Goal: Book appointment/travel/reservation

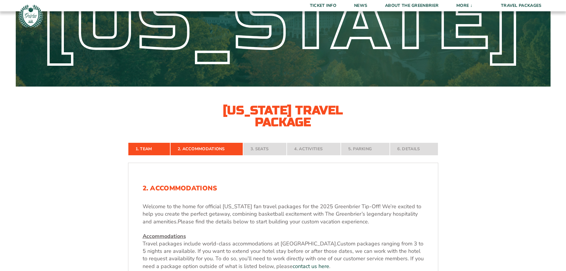
scroll to position [30, 0]
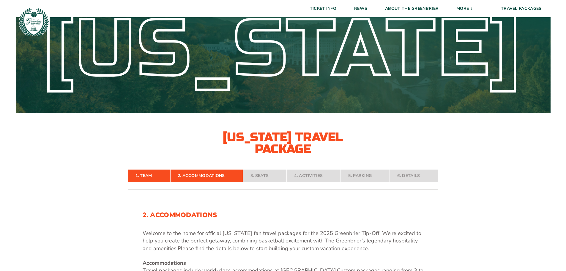
click at [192, 177] on nav "1. Team 2. Accommodations 3. Seats 4. Activities 5. Parking 6. Details" at bounding box center [283, 175] width 310 height 13
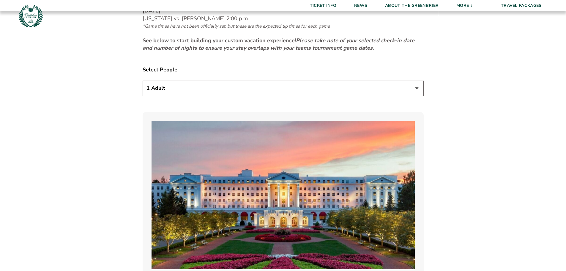
scroll to position [327, 0]
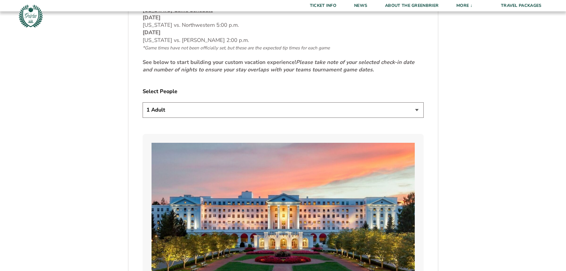
click at [176, 114] on select "1 Adult 2 Adults 3 Adults 4 Adults 2 Adults + 1 Child 2 Adults + 2 Children 2 A…" at bounding box center [283, 109] width 281 height 15
click at [175, 111] on select "1 Adult 2 Adults 3 Adults 4 Adults 2 Adults + 1 Child 2 Adults + 2 Children 2 A…" at bounding box center [283, 109] width 281 height 15
click at [211, 93] on label "Select People" at bounding box center [283, 91] width 281 height 7
click at [211, 105] on select "1 Adult 2 Adults 3 Adults 4 Adults 2 Adults + 1 Child 2 Adults + 2 Children 2 A…" at bounding box center [283, 109] width 281 height 15
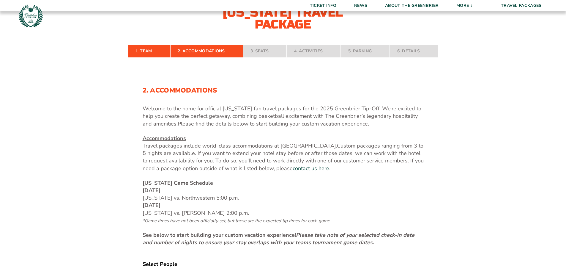
scroll to position [119, 0]
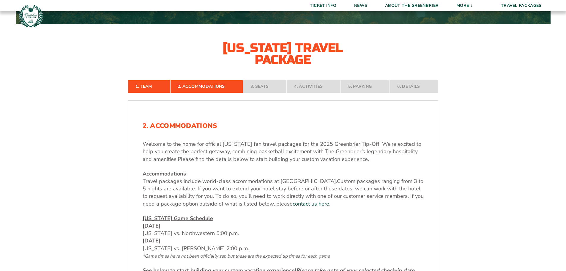
click at [260, 86] on nav "1. Team 2. Accommodations 3. Seats 4. Activities 5. Parking 6. Details" at bounding box center [283, 86] width 310 height 13
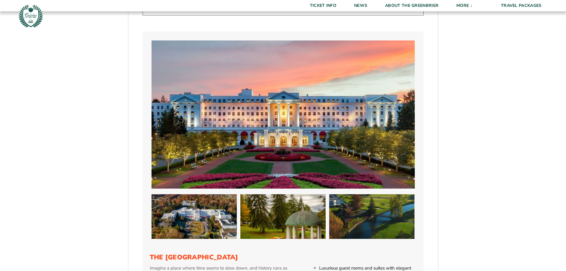
scroll to position [327, 0]
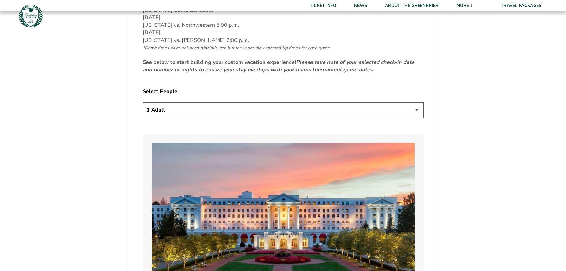
click at [173, 61] on strong "See below to start building your custom vacation experience! Please take note o…" at bounding box center [279, 66] width 272 height 15
click at [169, 104] on select "1 Adult 2 Adults 3 Adults 4 Adults 2 Adults + 1 Child 2 Adults + 2 Children 2 A…" at bounding box center [283, 109] width 281 height 15
select select "4 Adults"
click at [143, 102] on select "1 Adult 2 Adults 3 Adults 4 Adults 2 Adults + 1 Child 2 Adults + 2 Children 2 A…" at bounding box center [283, 109] width 281 height 15
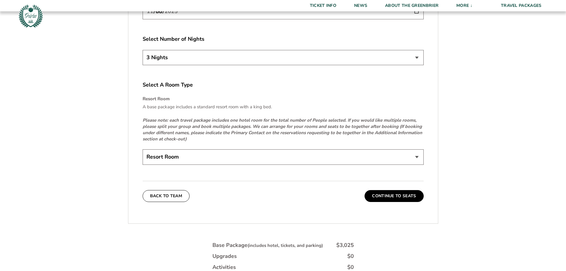
scroll to position [892, 0]
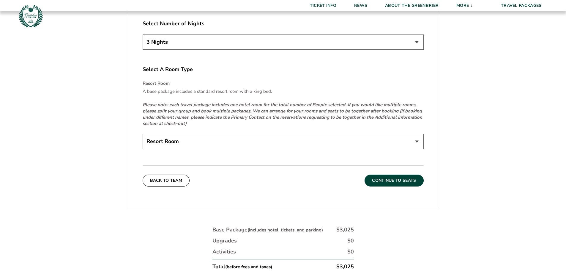
click at [411, 183] on button "Continue To Seats" at bounding box center [394, 180] width 59 height 12
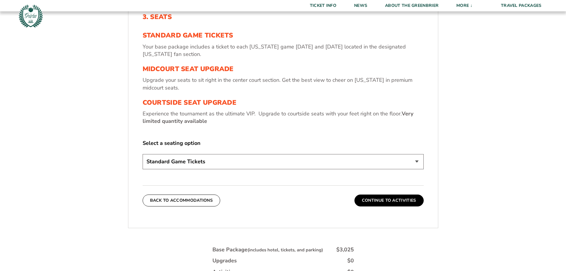
scroll to position [128, 0]
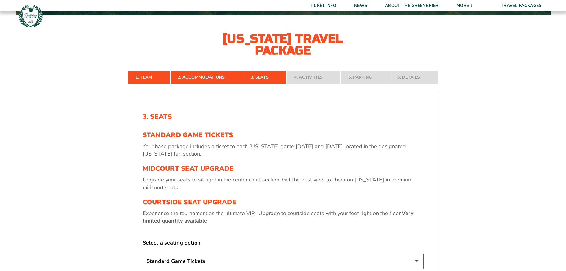
drag, startPoint x: 150, startPoint y: 82, endPoint x: 136, endPoint y: 88, distance: 14.5
click at [150, 82] on link "1. Team" at bounding box center [149, 77] width 42 height 13
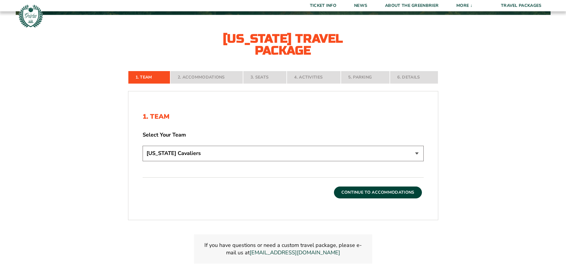
click at [402, 191] on button "Continue To Accommodations" at bounding box center [378, 192] width 88 height 12
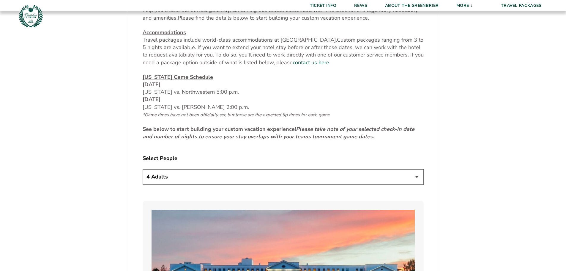
scroll to position [277, 0]
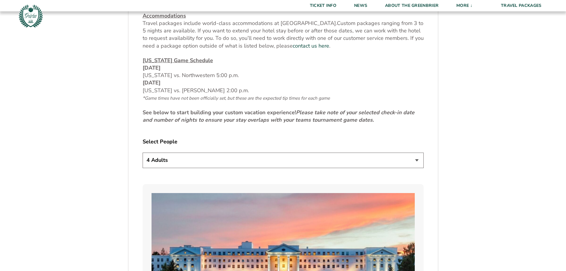
click at [197, 164] on select "1 Adult 2 Adults 3 Adults 4 Adults 2 Adults + 1 Child 2 Adults + 2 Children 2 A…" at bounding box center [283, 159] width 281 height 15
drag, startPoint x: 196, startPoint y: 163, endPoint x: 123, endPoint y: 144, distance: 75.9
click at [196, 163] on select "1 Adult 2 Adults 3 Adults 4 Adults 2 Adults + 1 Child 2 Adults + 2 Children 2 A…" at bounding box center [283, 159] width 281 height 15
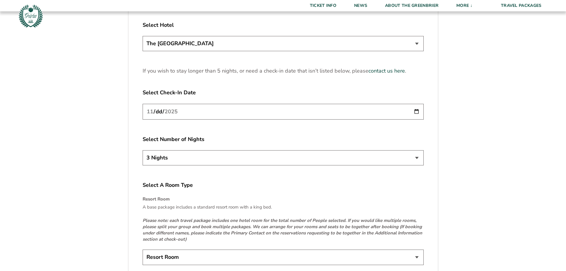
scroll to position [871, 0]
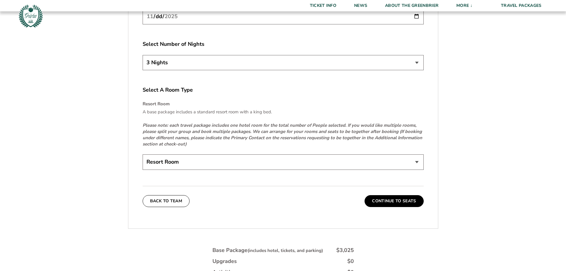
click at [175, 167] on select "Resort Room" at bounding box center [283, 161] width 281 height 15
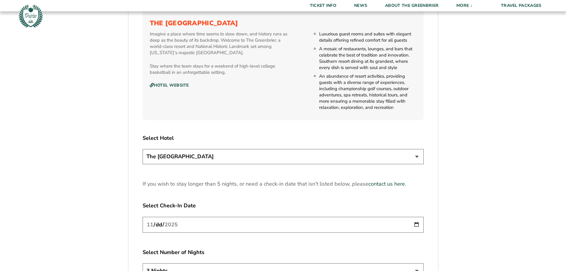
click at [116, 169] on div "1. Team 2. Accommodations 3. Seats 4. Activities 5. Parking 6. Details 1. Team …" at bounding box center [283, 49] width 339 height 1057
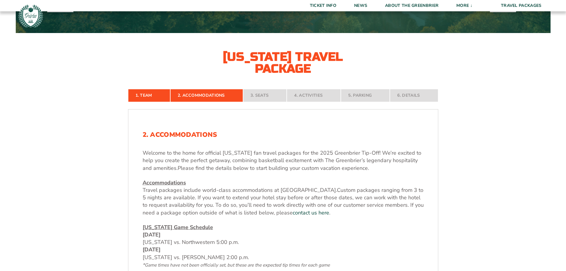
scroll to position [208, 0]
